Goal: Transaction & Acquisition: Purchase product/service

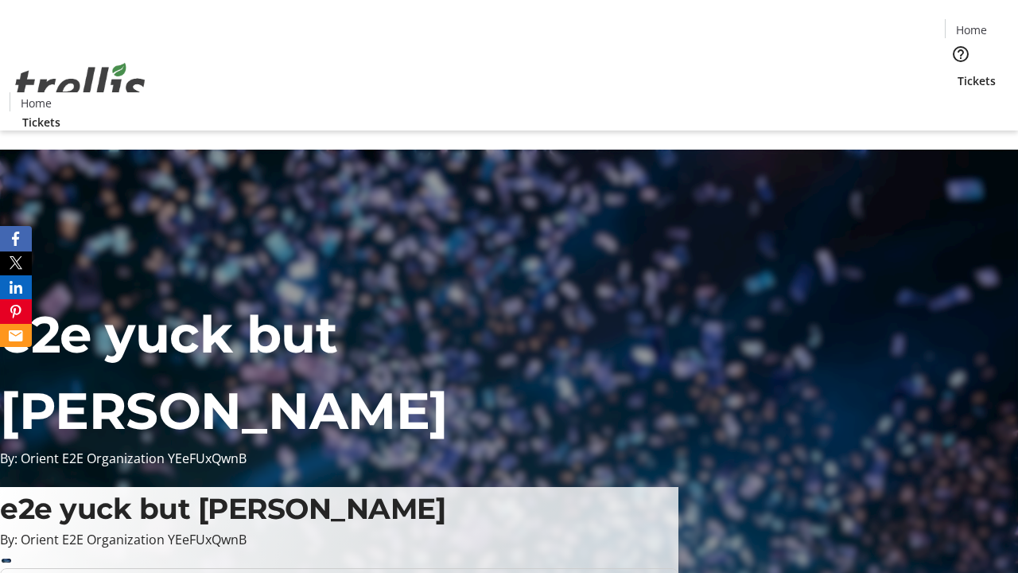
click at [958, 72] on span "Tickets" at bounding box center [977, 80] width 38 height 17
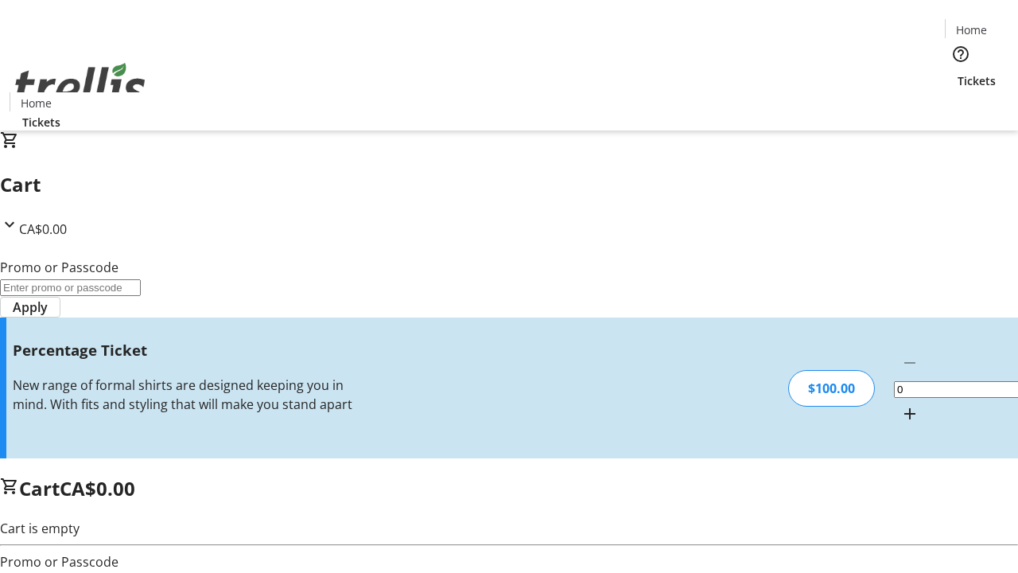
click at [900, 404] on mat-icon "Increment by one" at bounding box center [909, 413] width 19 height 19
type input "1"
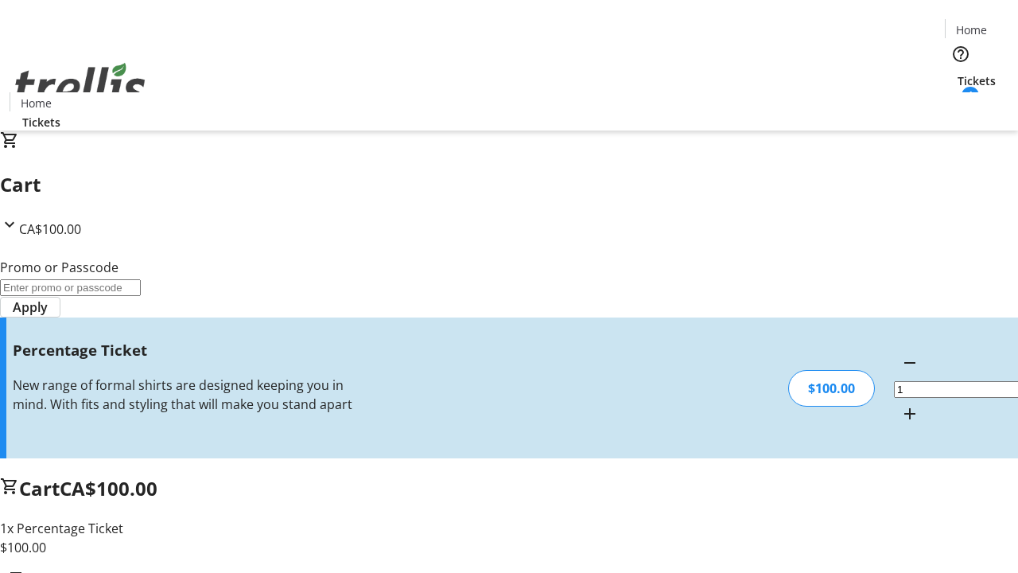
type input "BAR"
